Goal: Answer question/provide support

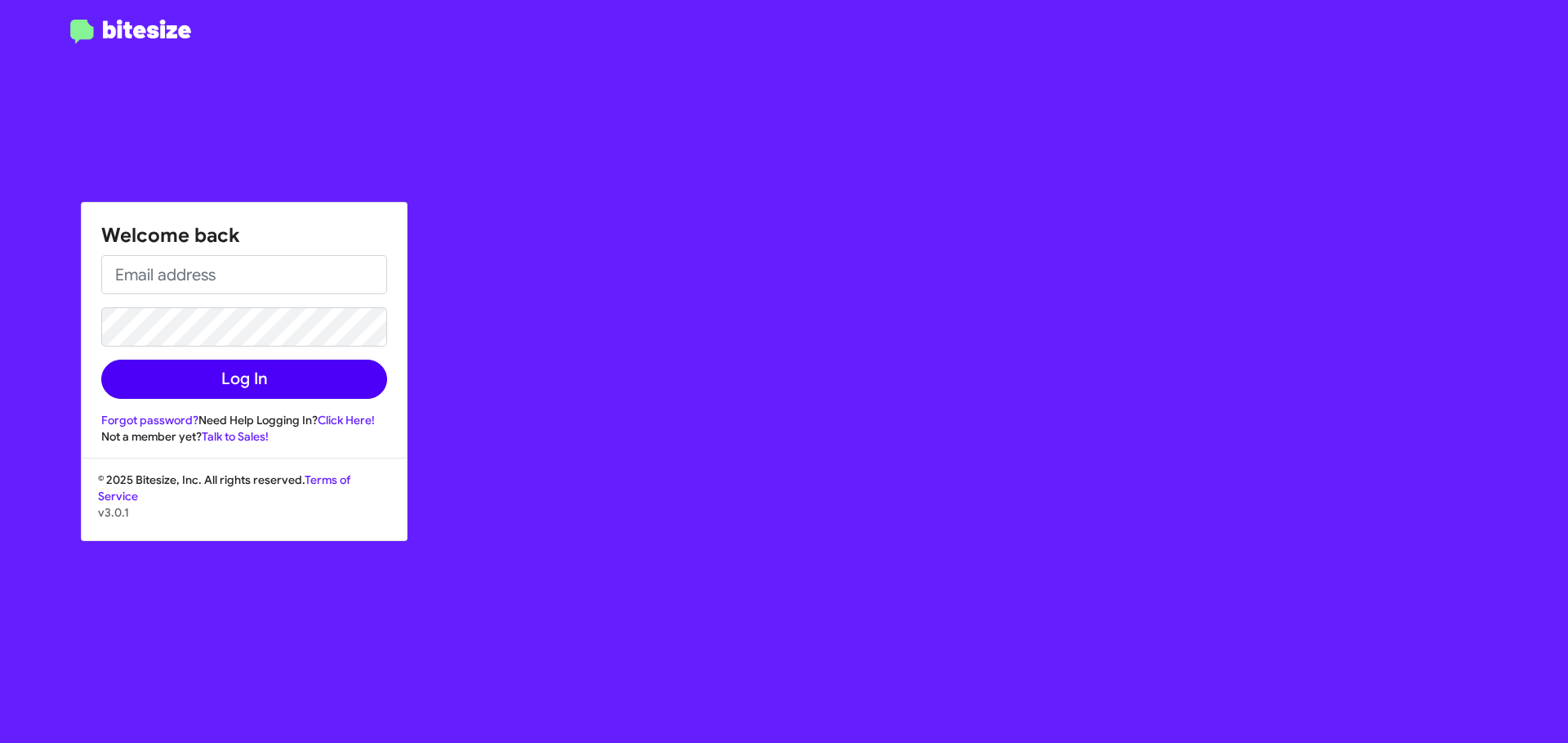
type input "[EMAIL_ADDRESS][DOMAIN_NAME]"
drag, startPoint x: 257, startPoint y: 397, endPoint x: 257, endPoint y: 383, distance: 14.0
click at [257, 396] on button "Log In" at bounding box center [244, 379] width 286 height 39
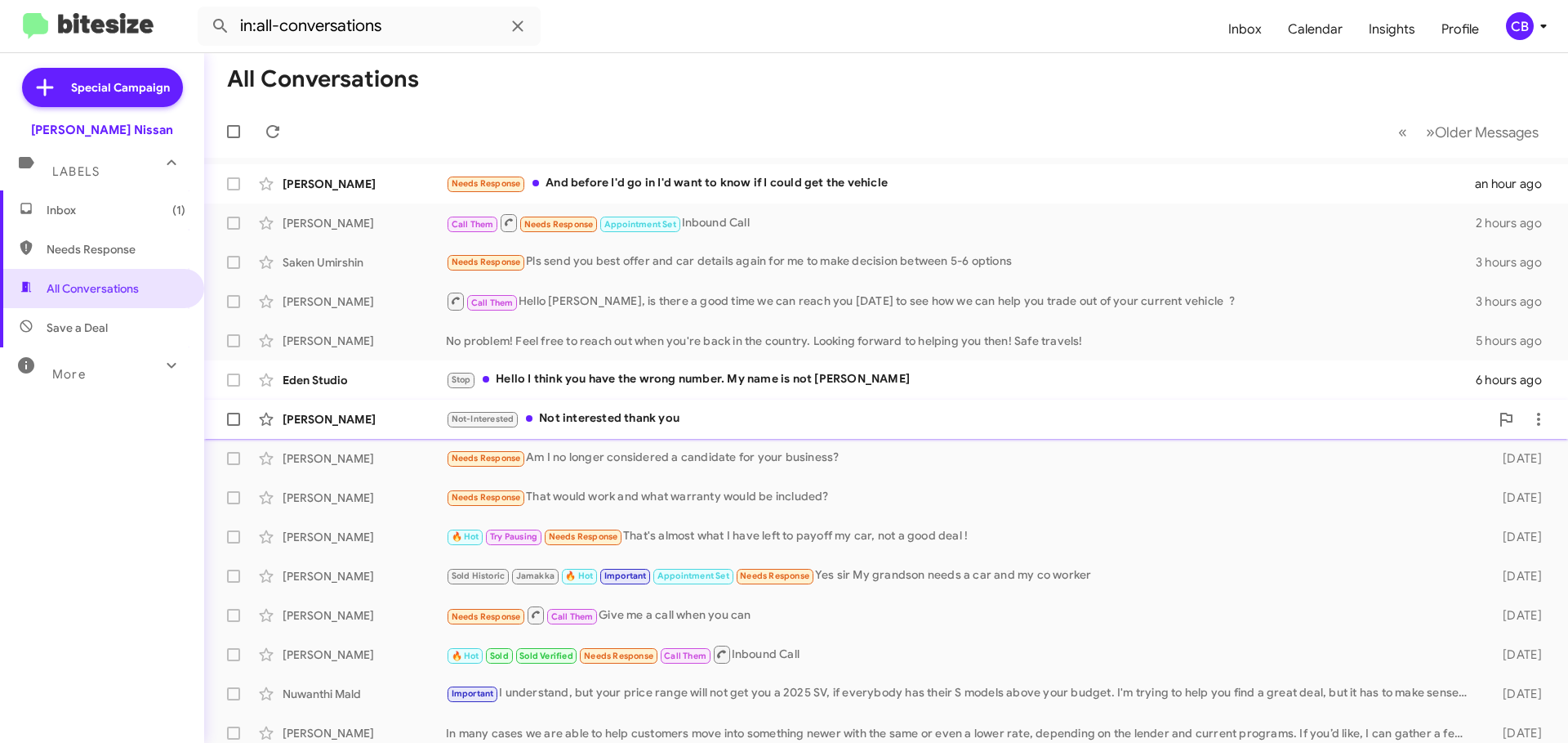
click at [323, 419] on div "[PERSON_NAME]" at bounding box center [365, 419] width 163 height 16
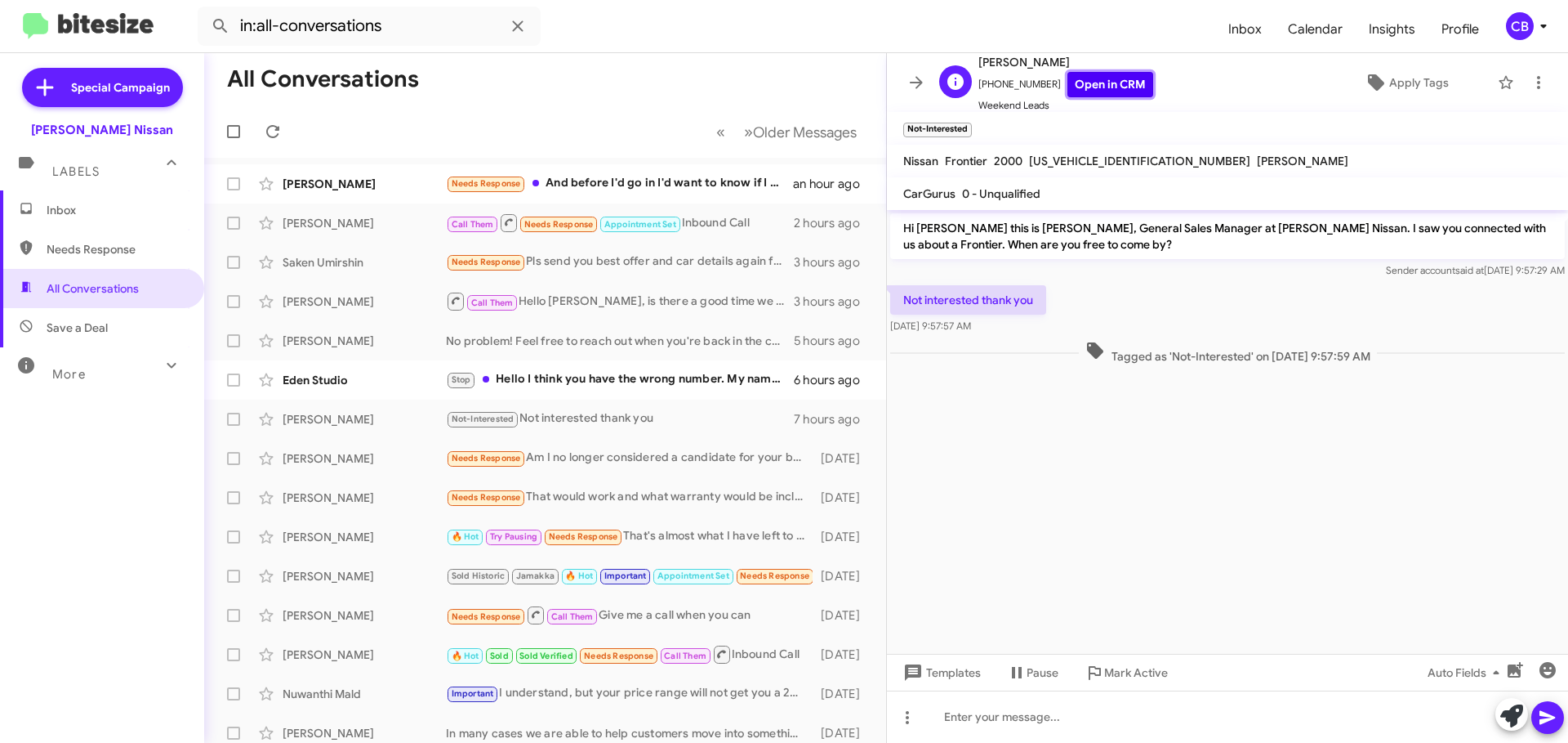
click at [1121, 89] on link "Open in CRM" at bounding box center [1110, 84] width 86 height 26
click at [390, 371] on div "Eden Studio Stop Hello I think you have the wrong number. My name is not [PERSO…" at bounding box center [545, 380] width 656 height 33
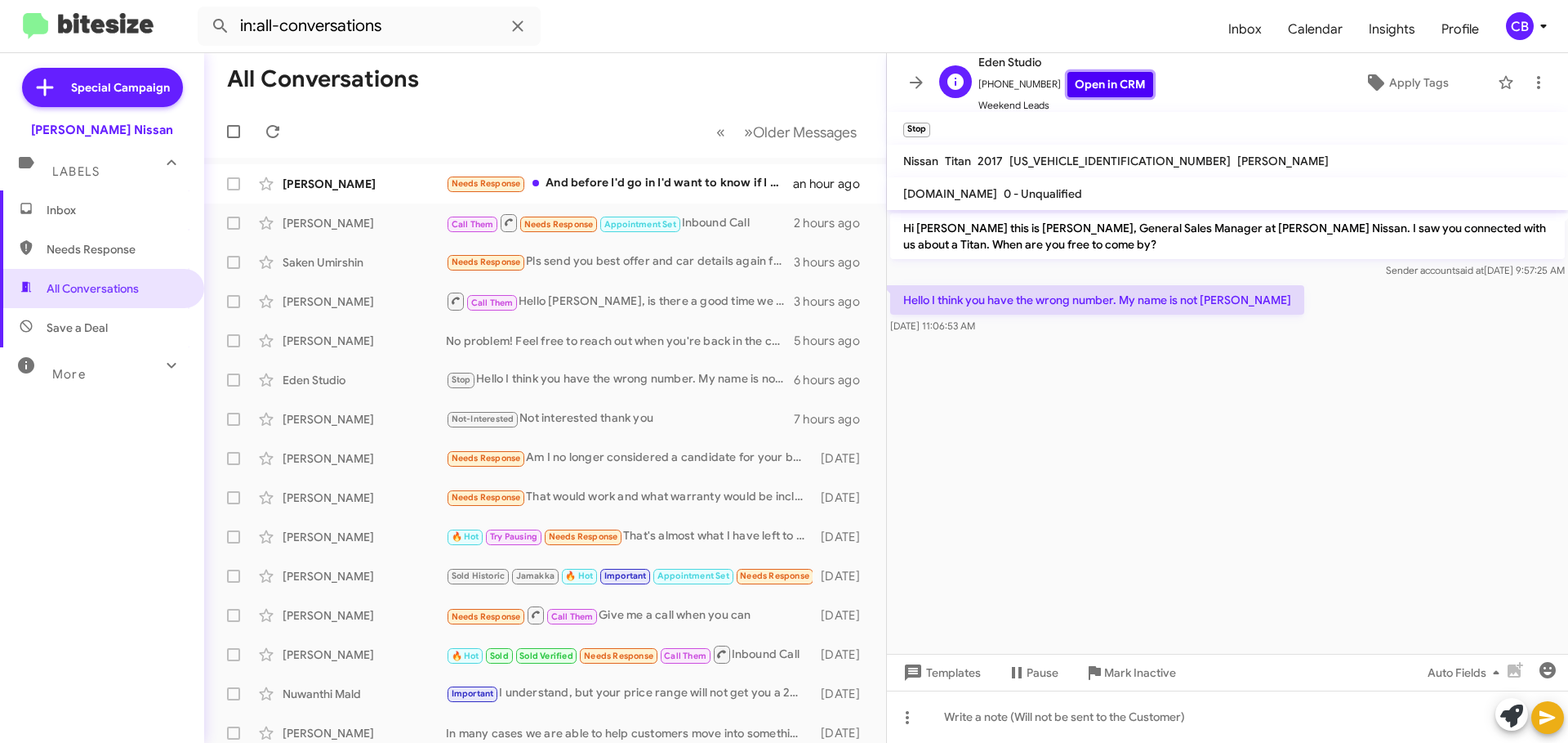
click at [1101, 83] on link "Open in CRM" at bounding box center [1110, 84] width 86 height 26
click at [1036, 720] on div at bounding box center [1228, 716] width 682 height 52
